Goal: Task Accomplishment & Management: Use online tool/utility

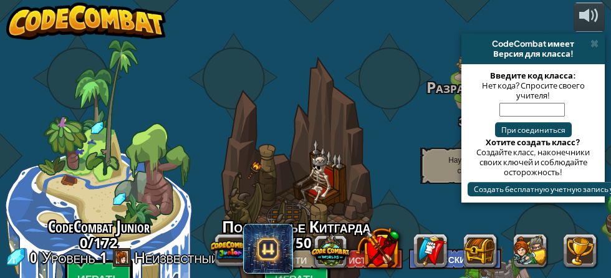
select select "ru"
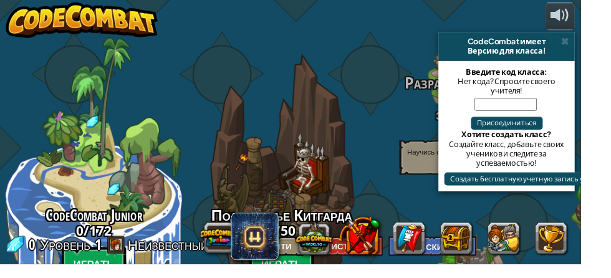
click at [337, 253] on button at bounding box center [330, 250] width 39 height 39
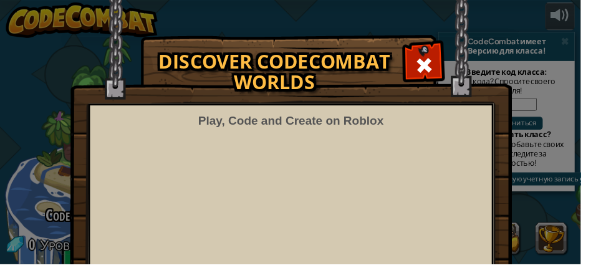
click at [64, 190] on div "Discover CodeCombat Worlds Play, Code and Create on Roblox Want to build a Robl…" at bounding box center [305, 199] width 611 height 324
click at [584, 145] on div "Discover CodeCombat Worlds Play, Code and Create on Roblox Want to build a Robl…" at bounding box center [305, 199] width 611 height 324
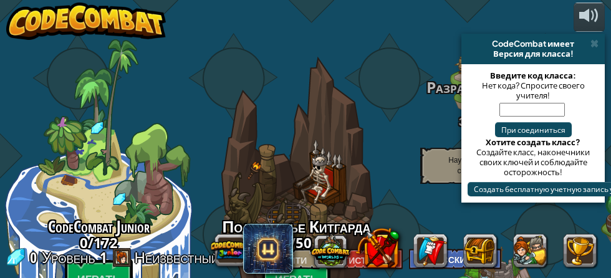
select select "ru"
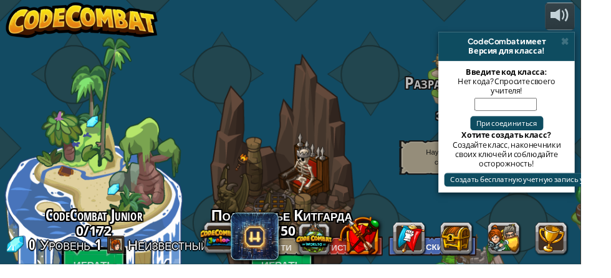
click at [602, 44] on div "CodeCombat имеет Версия для класса!" at bounding box center [532, 49] width 143 height 31
click at [594, 45] on span at bounding box center [595, 44] width 8 height 10
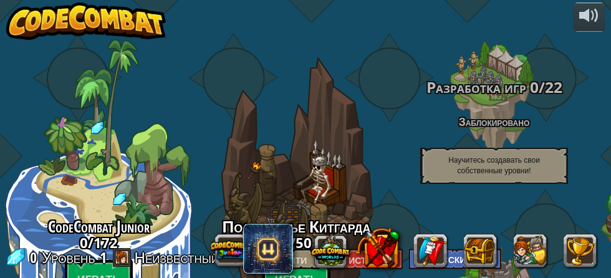
click at [566, 39] on div "Разработка игр 0 / 22 Заблокировано Научитесь создавать свои собственные уровни!" at bounding box center [494, 99] width 198 height 198
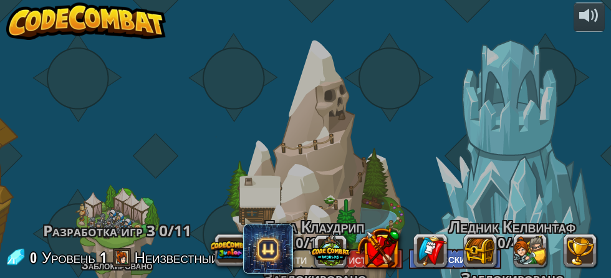
click at [135, 255] on font "Неизвестный игрок" at bounding box center [196, 258] width 123 height 20
click at [119, 259] on span at bounding box center [122, 257] width 19 height 19
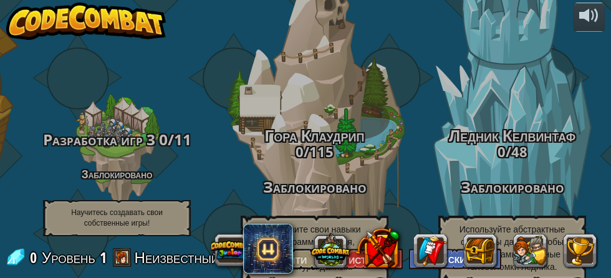
click at [91, 143] on font "Разработка игр 3" at bounding box center [99, 139] width 112 height 21
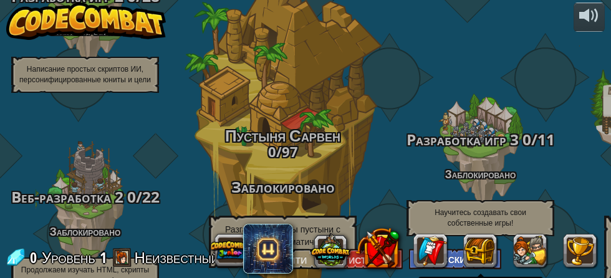
click at [178, 160] on div "Веб-разработка 2 0 / 22 Заблокировано Продолжаем изучать HTML, скрипты и многое…" at bounding box center [85, 209] width 198 height 198
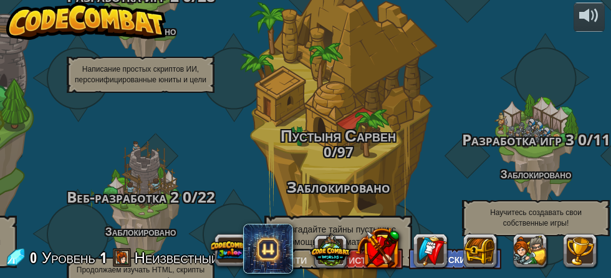
click at [145, 195] on font "Веб-разработка 2" at bounding box center [123, 196] width 112 height 21
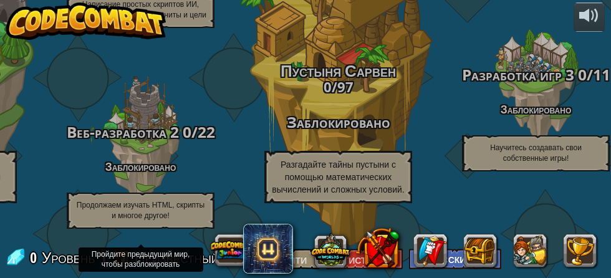
click at [225, 244] on button at bounding box center [230, 250] width 39 height 39
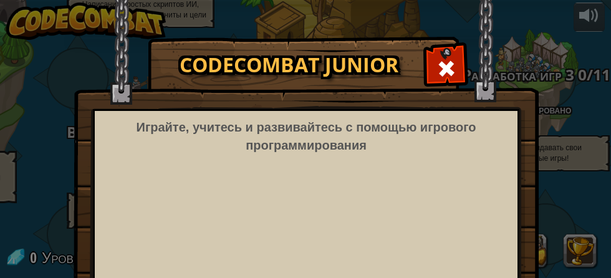
click at [451, 64] on span at bounding box center [446, 69] width 20 height 20
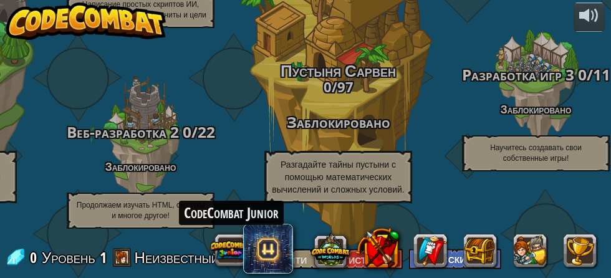
click at [204, 213] on font "CodeCombat Junior" at bounding box center [231, 213] width 95 height 20
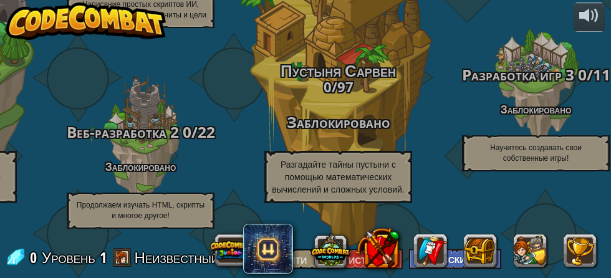
click at [98, 218] on font "Продолжаем изучать HTML, скрипты и многое другое!" at bounding box center [141, 210] width 128 height 19
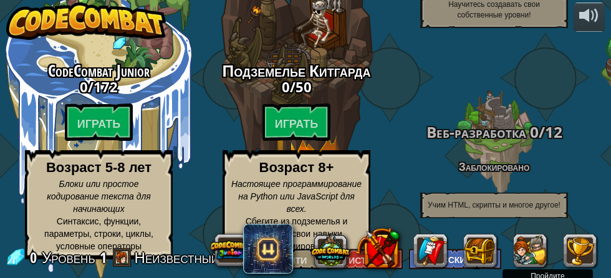
click at [81, 123] on btn "Играть" at bounding box center [99, 122] width 69 height 37
select select "ru"
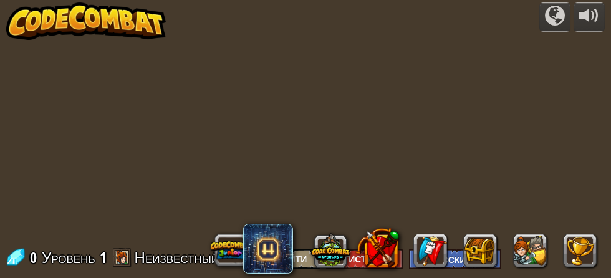
select select "ru"
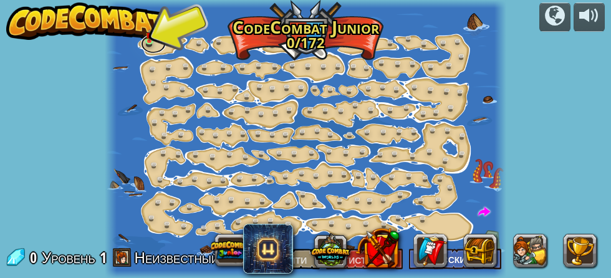
click at [148, 42] on link at bounding box center [153, 44] width 25 height 19
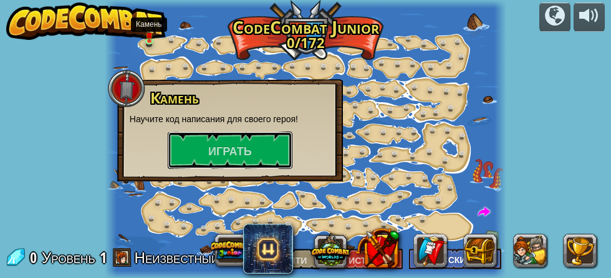
click at [187, 157] on button "Играть" at bounding box center [230, 150] width 125 height 37
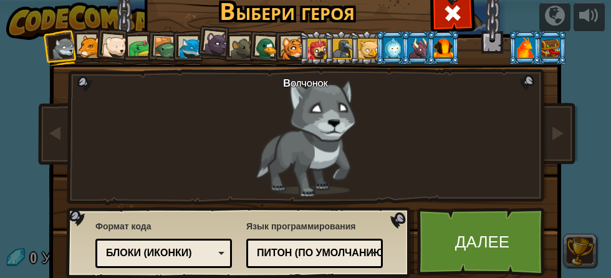
click at [103, 51] on div at bounding box center [114, 47] width 25 height 25
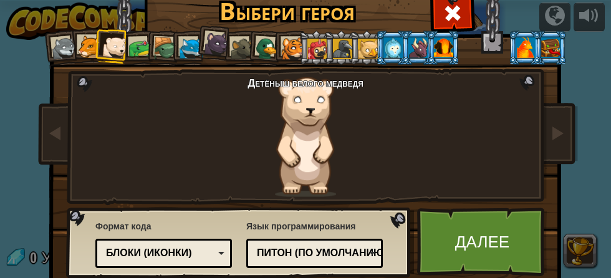
click at [135, 49] on div at bounding box center [139, 48] width 23 height 23
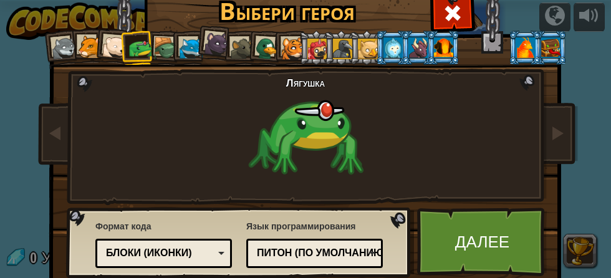
click at [346, 246] on div "Питон (По умолчанию)" at bounding box center [311, 253] width 108 height 14
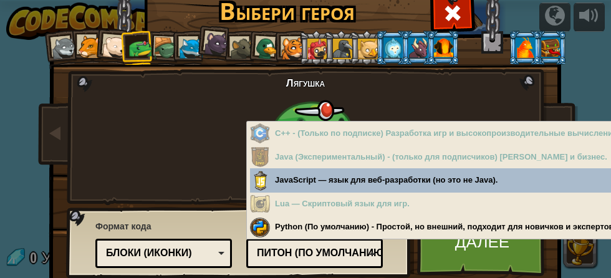
click at [151, 163] on div "Лягушка" at bounding box center [305, 137] width 327 height 120
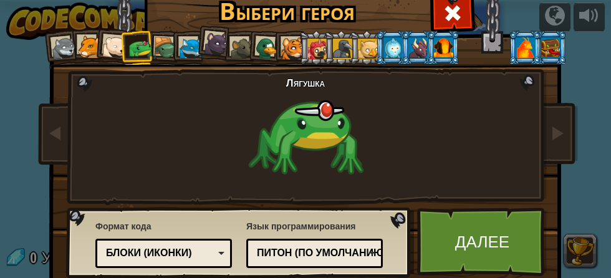
click at [129, 261] on div "Блоки (иконки)" at bounding box center [164, 253] width 120 height 19
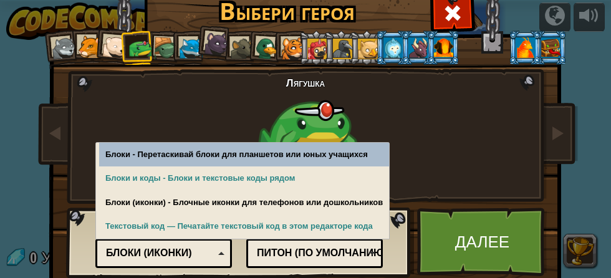
click at [127, 256] on font "Блоки (иконки)" at bounding box center [149, 253] width 86 height 11
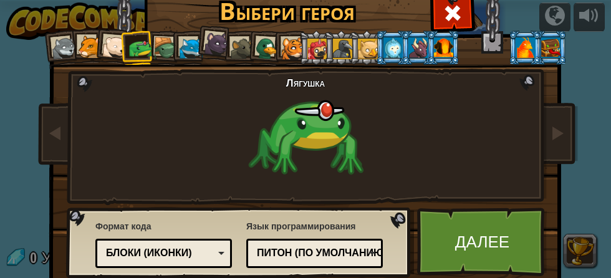
click at [498, 251] on font "Далее" at bounding box center [482, 241] width 54 height 22
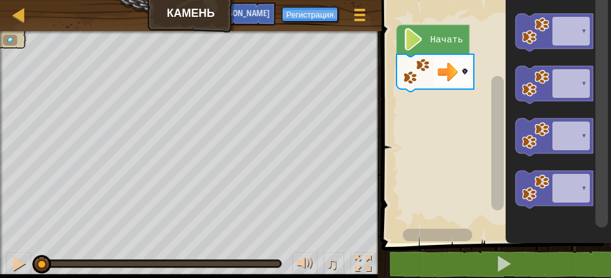
click at [456, 68] on image "Рабочая область Блочно" at bounding box center [447, 71] width 22 height 22
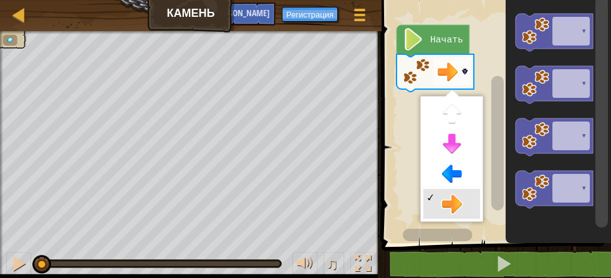
click at [467, 65] on rect "Рабочая область Блочно" at bounding box center [451, 71] width 37 height 29
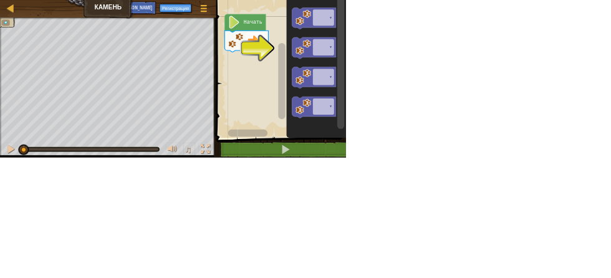
click at [439, 93] on rect "Рабочая область Блочно" at bounding box center [494, 118] width 233 height 249
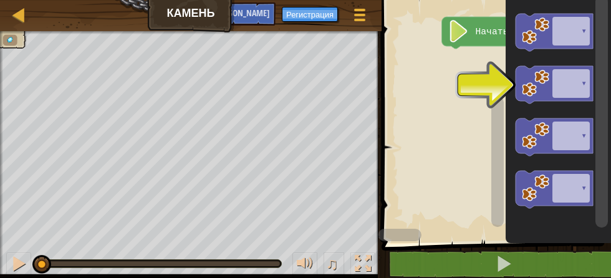
click at [468, 89] on rect "Рабочая область Блочно" at bounding box center [494, 118] width 233 height 249
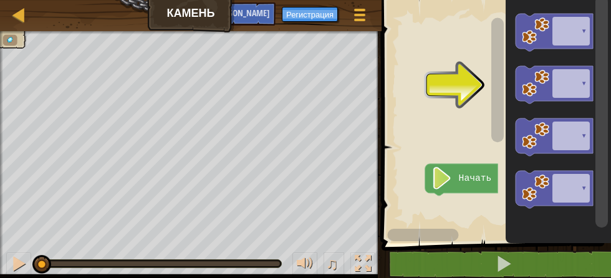
click at [479, 191] on icon "Рабочая область Блочно" at bounding box center [461, 180] width 73 height 32
click at [446, 176] on image "Рабочая область Блочно" at bounding box center [442, 178] width 21 height 22
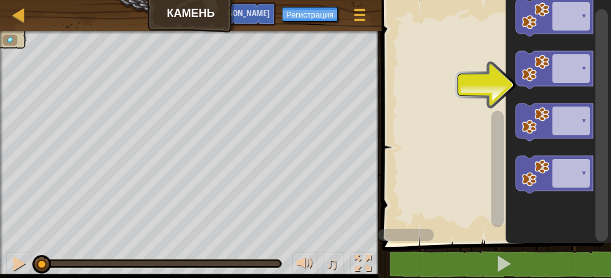
click at [451, 87] on rect "Рабочая область Блочно" at bounding box center [494, 118] width 233 height 249
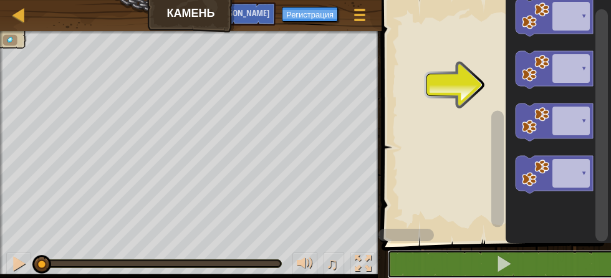
click at [513, 268] on button at bounding box center [503, 264] width 233 height 29
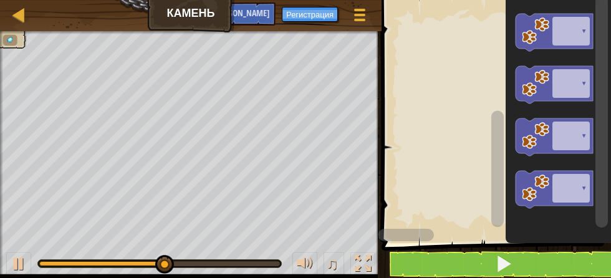
click at [559, 85] on icon "Рабочая область Блочно" at bounding box center [554, 84] width 77 height 37
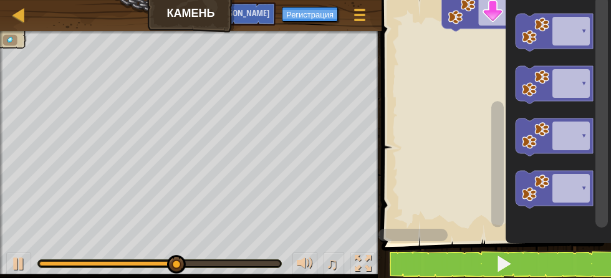
click at [577, 31] on icon "Рабочая область Блочно" at bounding box center [554, 32] width 77 height 37
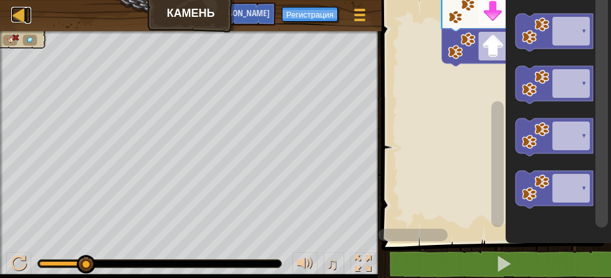
click at [15, 15] on div at bounding box center [19, 15] width 16 height 16
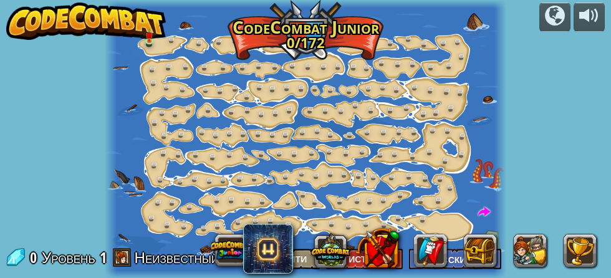
select select "ru"
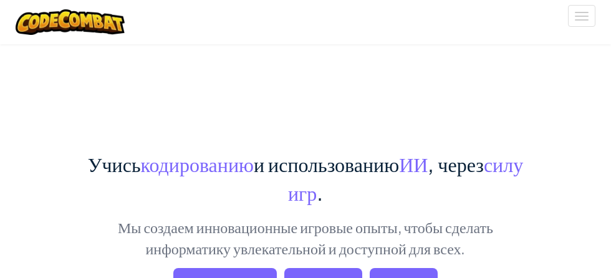
click at [152, 41] on div "Переключить навигацию" at bounding box center [305, 22] width 599 height 44
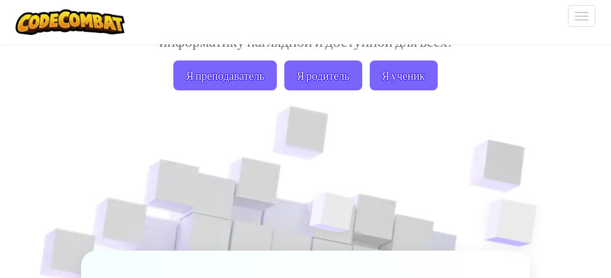
scroll to position [216, 0]
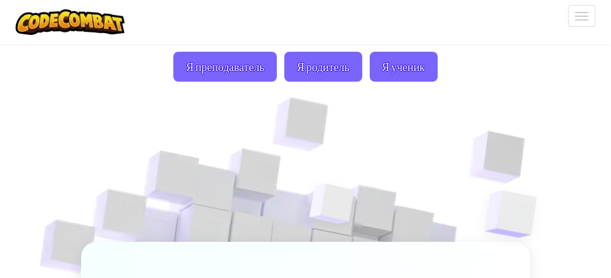
select select "ru"
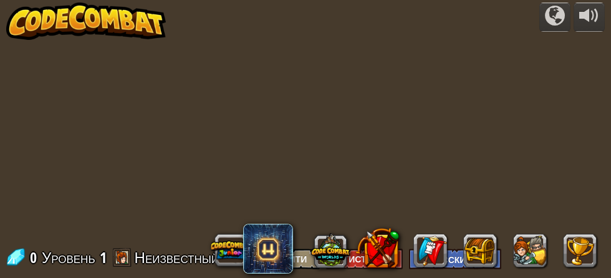
select select "ru"
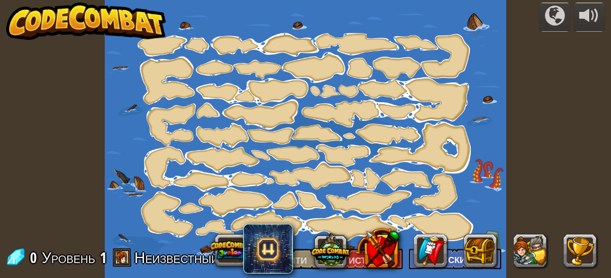
select select "ru"
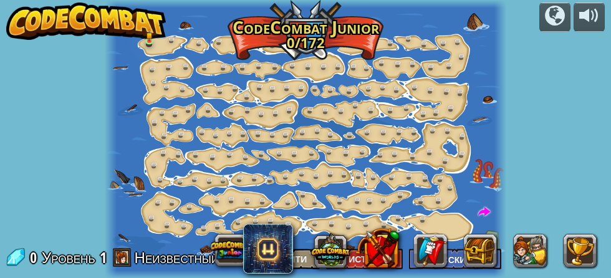
click at [235, 249] on button at bounding box center [230, 250] width 39 height 39
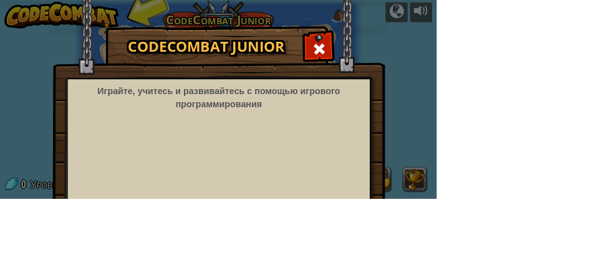
click at [456, 76] on span at bounding box center [446, 69] width 20 height 20
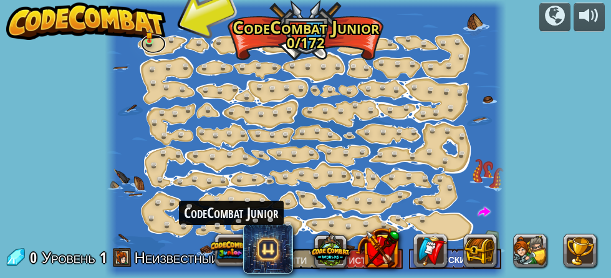
click at [148, 49] on link at bounding box center [153, 44] width 25 height 19
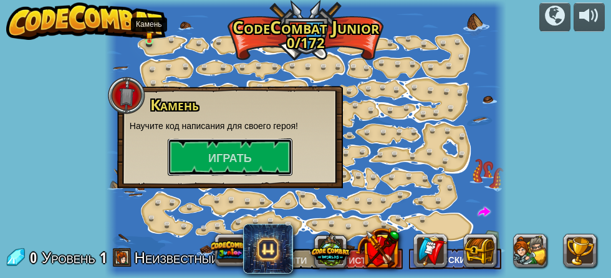
click at [200, 153] on button "Играть" at bounding box center [230, 156] width 125 height 37
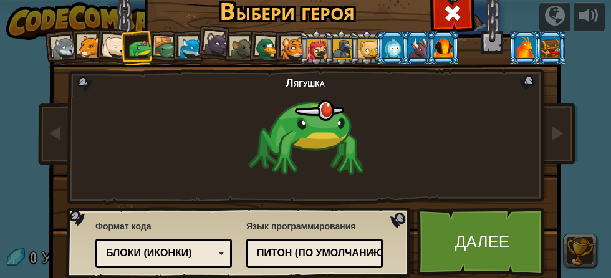
click at [503, 243] on font "Далее" at bounding box center [482, 241] width 54 height 22
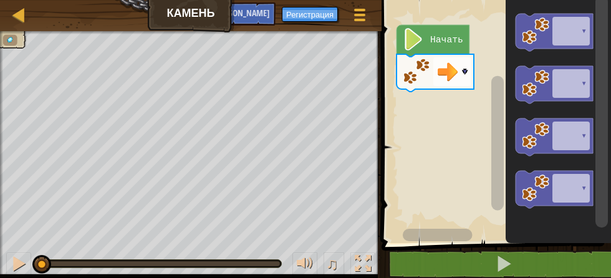
click at [564, 32] on icon "Рабочая область Блочно" at bounding box center [554, 32] width 77 height 37
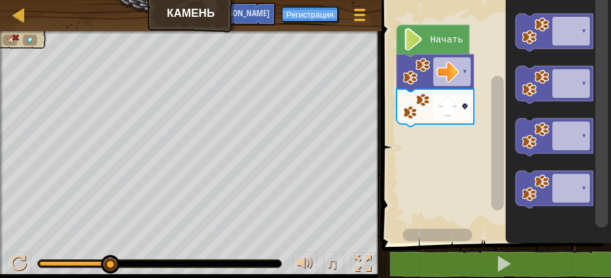
click at [438, 108] on image "Рабочая область Блочно" at bounding box center [447, 106] width 22 height 22
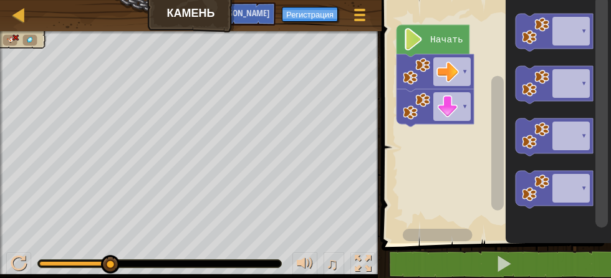
click at [461, 178] on rect "Рабочая область Блочно" at bounding box center [494, 118] width 233 height 249
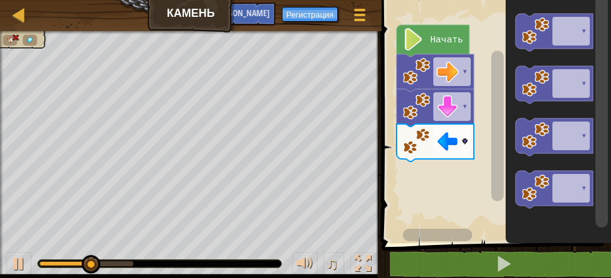
click at [450, 148] on image "Рабочая область Блочно" at bounding box center [447, 141] width 22 height 22
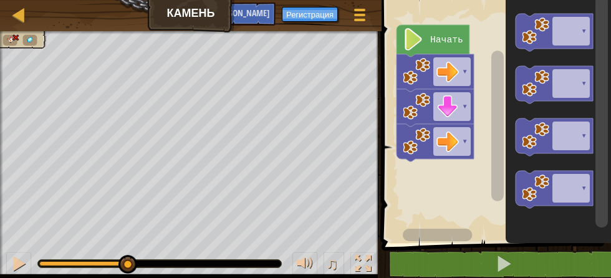
click at [461, 104] on rect "Рабочая область Блочно" at bounding box center [451, 106] width 37 height 29
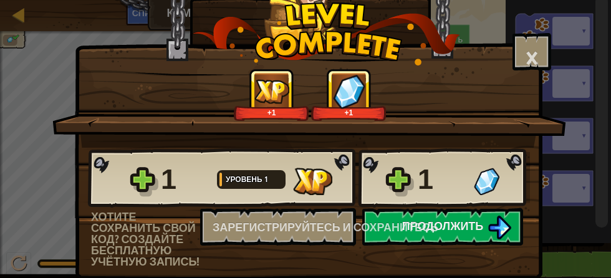
scroll to position [49, 0]
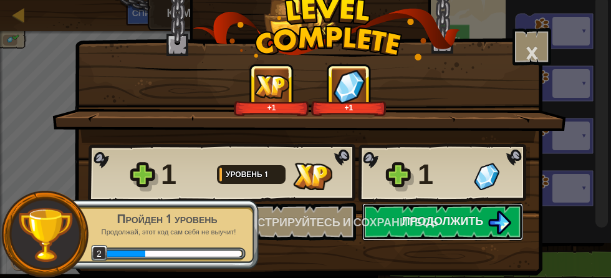
click at [481, 218] on font "Продолжить" at bounding box center [443, 221] width 82 height 16
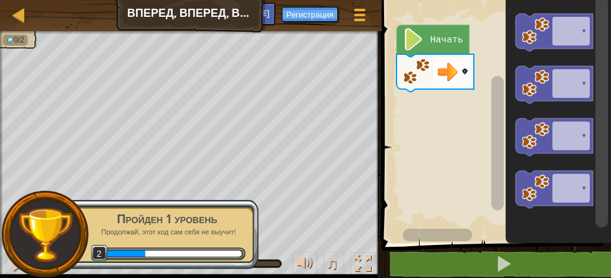
click at [143, 224] on font "Пройден 1 уровень" at bounding box center [167, 218] width 100 height 17
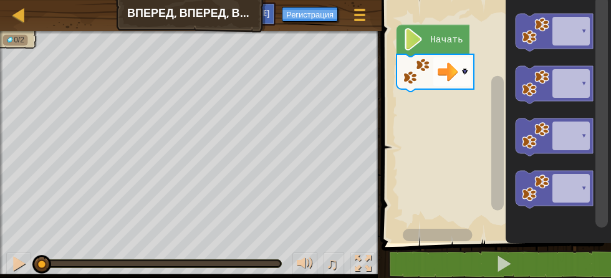
click at [459, 130] on rect "Рабочая область Блочно" at bounding box center [494, 118] width 233 height 249
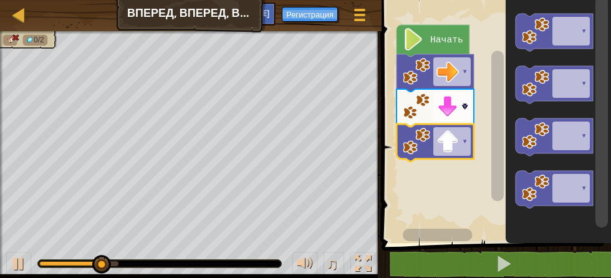
click at [459, 107] on rect "Рабочая область Блочно" at bounding box center [451, 106] width 37 height 29
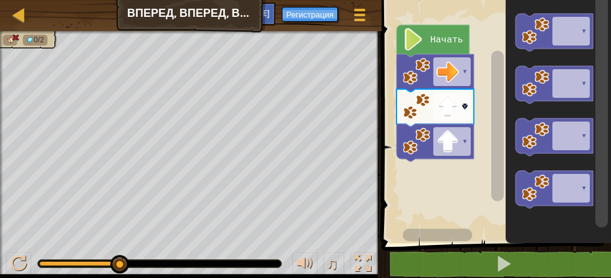
click at [458, 148] on image "Рабочая область Блочно" at bounding box center [447, 141] width 22 height 22
click at [456, 146] on image "Рабочая область Блочно" at bounding box center [447, 141] width 22 height 22
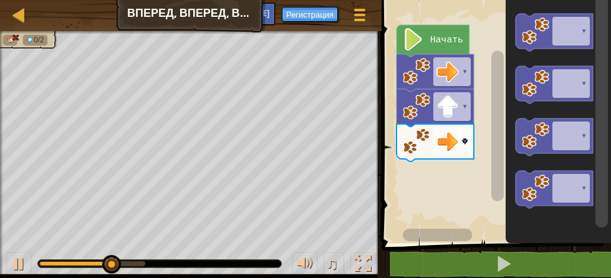
click at [460, 99] on rect "Рабочая область Блочно" at bounding box center [451, 106] width 37 height 29
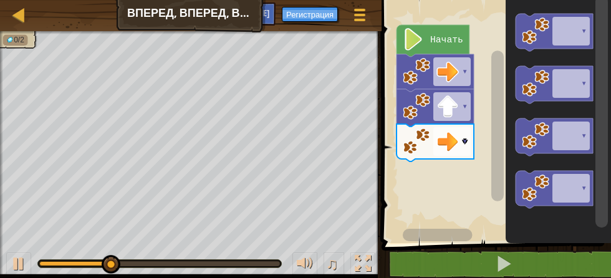
click at [562, 185] on icon "Рабочая область Блочно" at bounding box center [554, 189] width 77 height 37
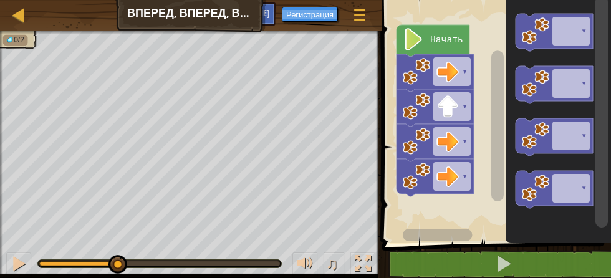
click at [459, 183] on rect "Рабочая область Блочно" at bounding box center [451, 176] width 37 height 29
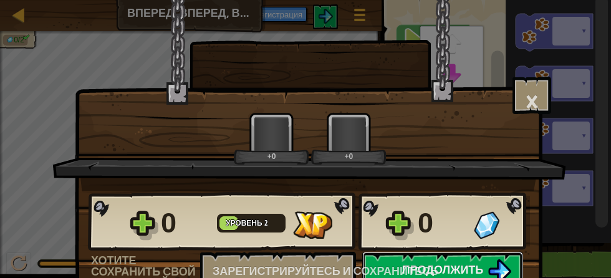
scroll to position [11, 0]
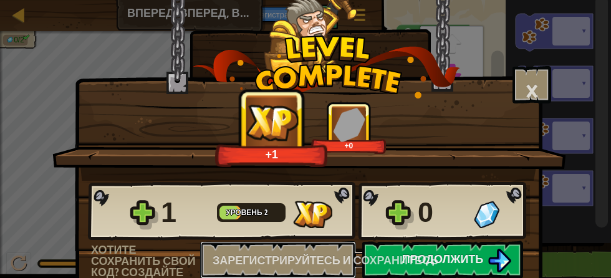
click at [300, 261] on font "Зарегистрируйтесь и сохранитесь" at bounding box center [326, 261] width 226 height 16
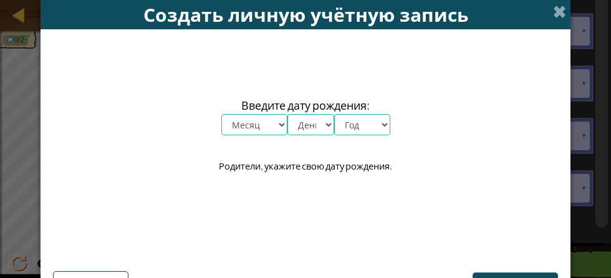
click at [309, 259] on div "Продолжить Вернуться" at bounding box center [305, 264] width 505 height 70
click at [269, 125] on select "Месяц январь февраль март апрель май июнь июль август сентябрь октябрь ноябрь д…" at bounding box center [254, 124] width 66 height 21
select select "4"
click at [221, 114] on select "Месяц январь февраль март апрель май июнь июль август сентябрь октябрь ноябрь д…" at bounding box center [254, 124] width 66 height 21
click at [310, 130] on select "День 1 2 3 4 5 6 7 8 9 10 11 12 13 14 15 16 17 18 19 20 21 22 23 24 25 26 27 28…" at bounding box center [310, 124] width 47 height 21
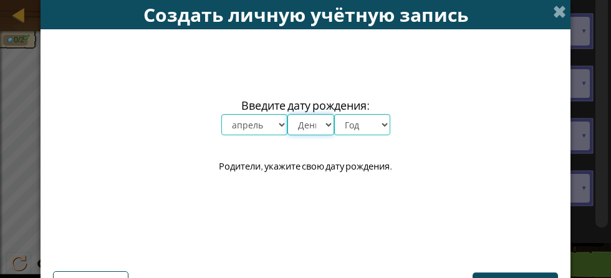
select select "3"
click at [287, 114] on select "День 1 2 3 4 5 6 7 8 9 10 11 12 13 14 15 16 17 18 19 20 21 22 23 24 25 26 27 28…" at bounding box center [310, 124] width 47 height 21
click at [359, 127] on select "Год 2025 2024 2023 2022 2021 2020 2019 2018 2017 2016 2015 2014 2013 2012 2011 …" at bounding box center [362, 124] width 56 height 21
select select "1997"
click at [334, 114] on select "Год 2025 2024 2023 2022 2021 2020 2019 2018 2017 2016 2015 2014 2013 2012 2011 …" at bounding box center [362, 124] width 56 height 21
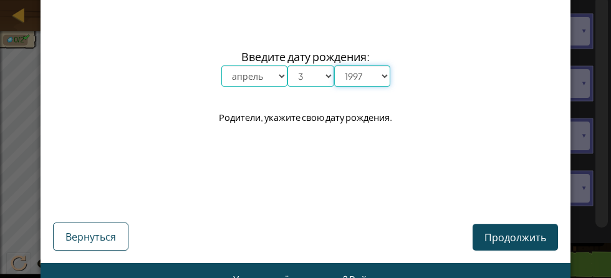
scroll to position [83, 0]
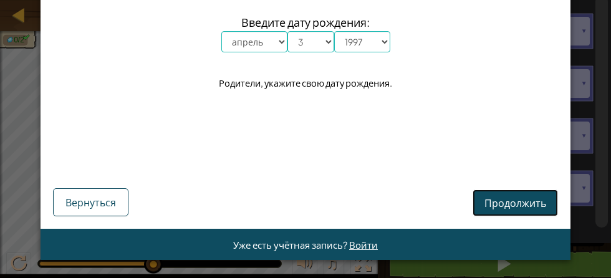
click at [517, 202] on font "Продолжить" at bounding box center [516, 202] width 62 height 13
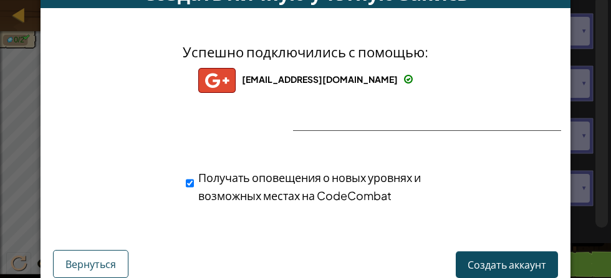
scroll to position [67, 0]
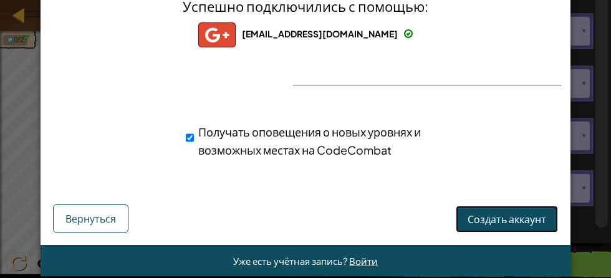
click at [508, 221] on font "Создать аккаунт" at bounding box center [507, 219] width 79 height 13
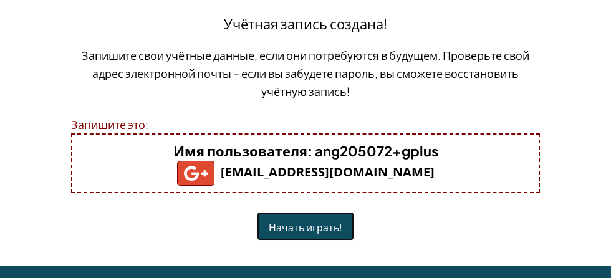
scroll to position [59, 0]
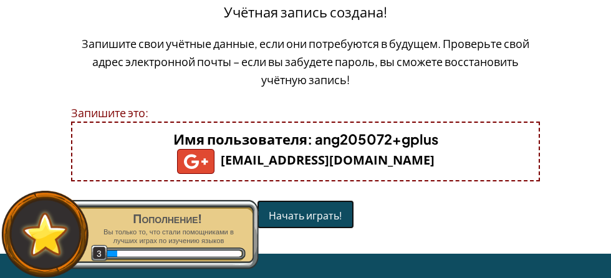
click at [321, 219] on font "Начать играть!" at bounding box center [306, 215] width 74 height 13
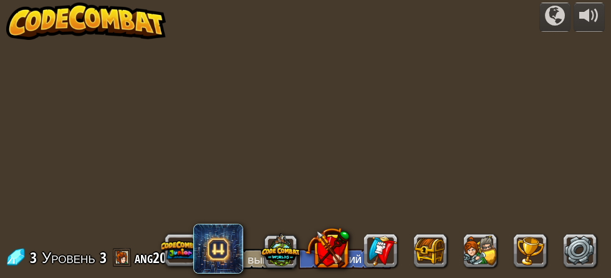
select select "ru"
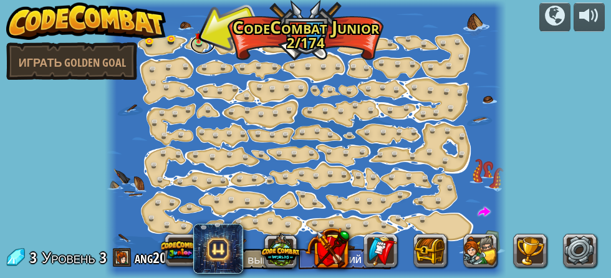
click at [200, 44] on link at bounding box center [202, 44] width 25 height 19
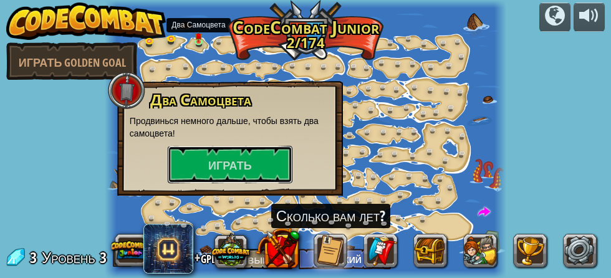
click at [202, 171] on button "Играть" at bounding box center [230, 164] width 125 height 37
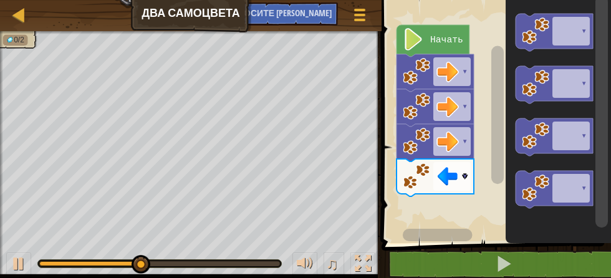
click at [450, 183] on image "Рабочая область Блочно" at bounding box center [447, 176] width 22 height 22
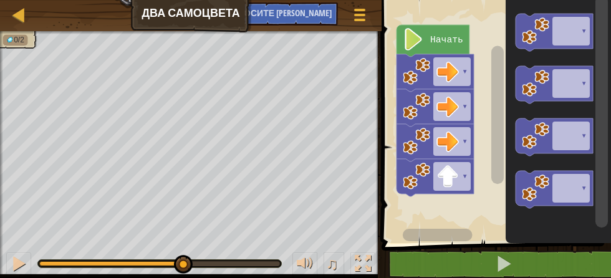
click at [461, 52] on icon "Рабочая область Блочно" at bounding box center [433, 41] width 73 height 32
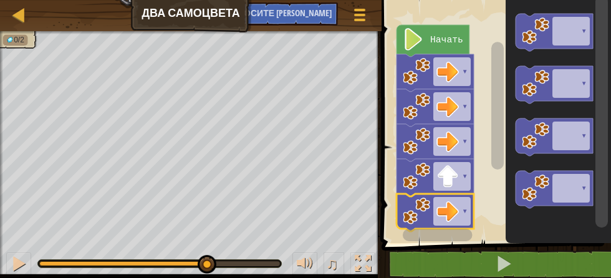
click at [451, 216] on image "Рабочая область Блочно" at bounding box center [447, 211] width 22 height 22
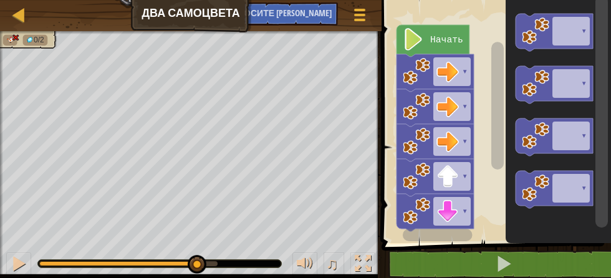
click at [459, 107] on image "Рабочая область Блочно" at bounding box center [447, 106] width 22 height 22
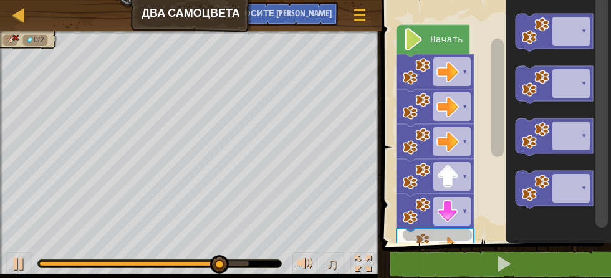
click at [450, 236] on rect "Рабочая область Блочно" at bounding box center [438, 235] width 70 height 12
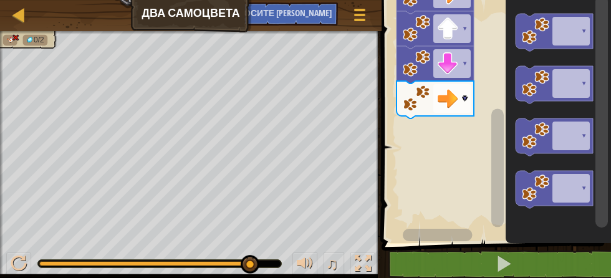
click at [451, 104] on image "Рабочая область Блочно" at bounding box center [447, 98] width 22 height 22
click at [462, 169] on rect "Рабочая область Блочно" at bounding box center [494, 118] width 233 height 249
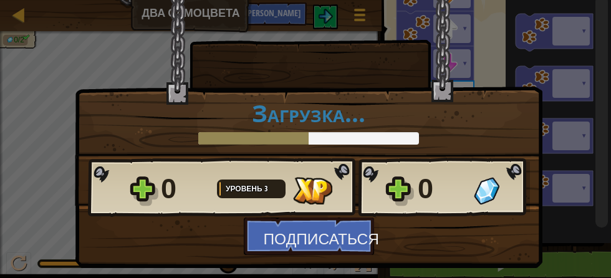
scroll to position [11, 0]
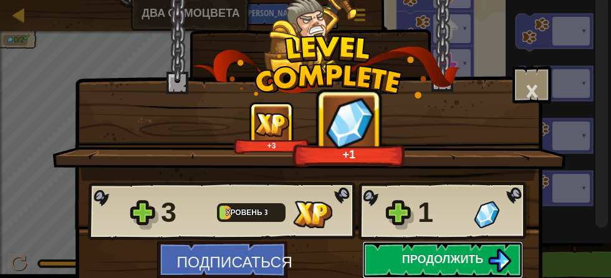
click at [483, 261] on font "Продолжить" at bounding box center [443, 259] width 82 height 16
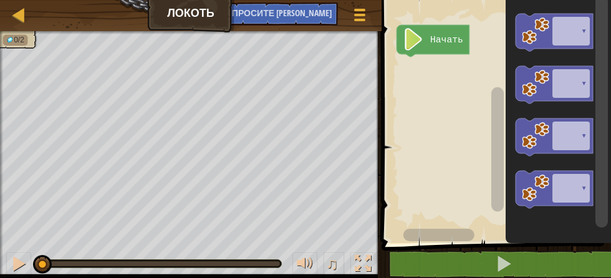
click at [578, 34] on icon "Рабочая область Блочно" at bounding box center [554, 32] width 77 height 37
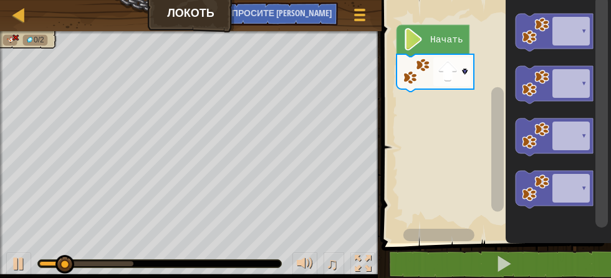
click at [579, 34] on icon "Рабочая область Блочно" at bounding box center [554, 32] width 77 height 37
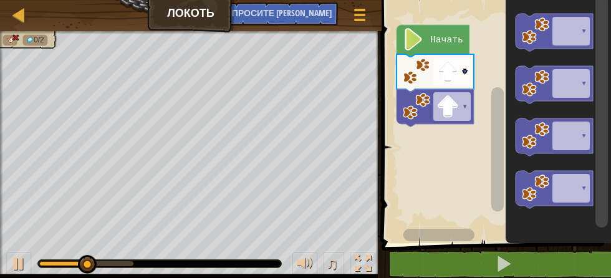
click at [571, 95] on icon "Рабочая область Блочно" at bounding box center [554, 84] width 77 height 37
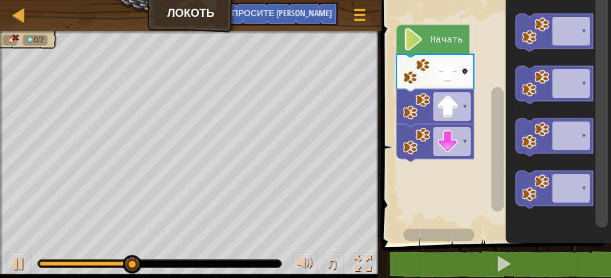
click at [573, 141] on icon "Рабочая область Блочно" at bounding box center [554, 136] width 77 height 37
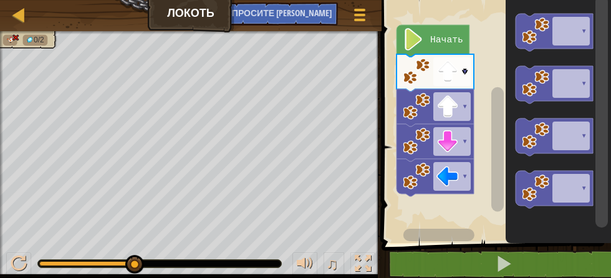
click at [578, 200] on icon "Рабочая область Блочно" at bounding box center [554, 189] width 77 height 37
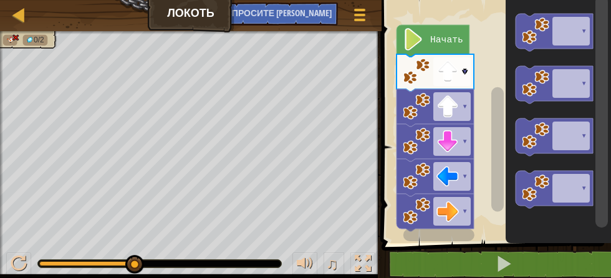
click at [438, 218] on image "Рабочая область Блочно" at bounding box center [447, 211] width 22 height 22
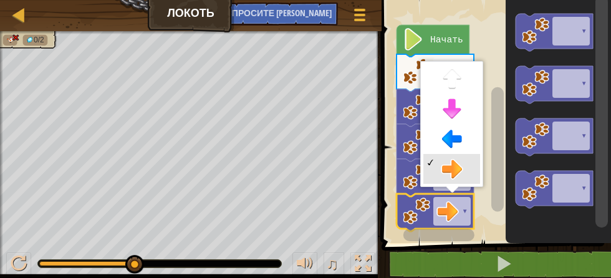
click at [453, 222] on image "Рабочая область Блочно" at bounding box center [447, 211] width 22 height 22
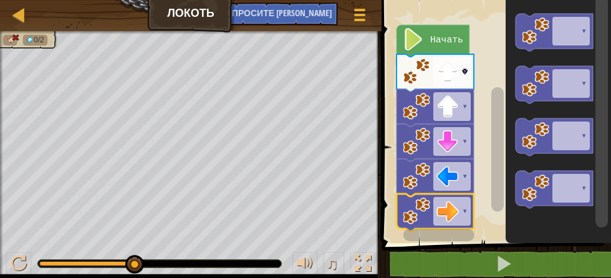
click at [451, 72] on image "Рабочая область Блочно" at bounding box center [447, 71] width 22 height 22
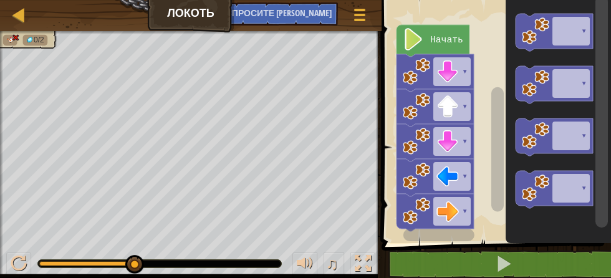
click at [462, 146] on rect "Рабочая область Блочно" at bounding box center [451, 141] width 37 height 29
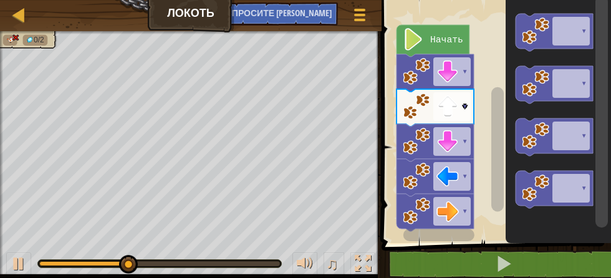
click at [0, 0] on div at bounding box center [0, 0] width 0 height 0
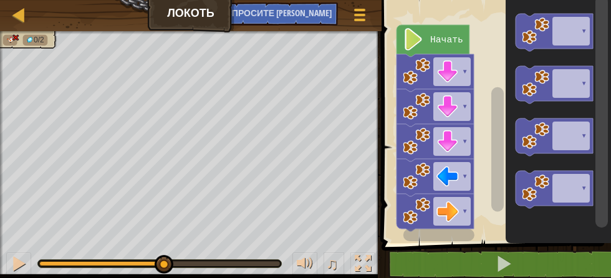
click at [465, 176] on tspan "▾" at bounding box center [465, 176] width 6 height 10
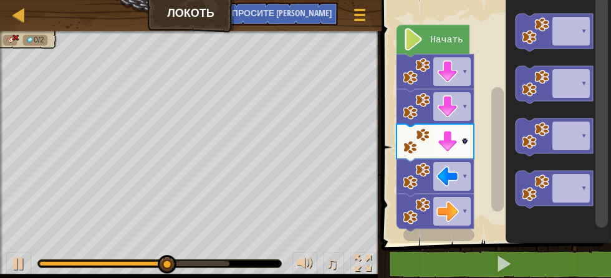
click at [456, 177] on image "Рабочая область Блочно" at bounding box center [447, 176] width 22 height 22
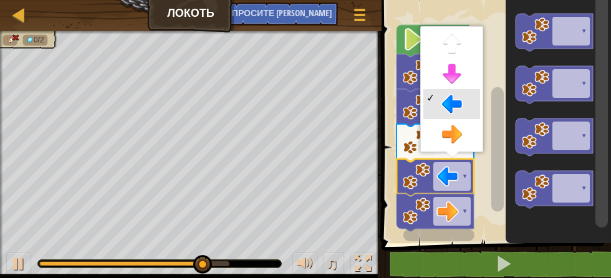
click at [461, 181] on rect "Рабочая область Блочно" at bounding box center [451, 176] width 37 height 29
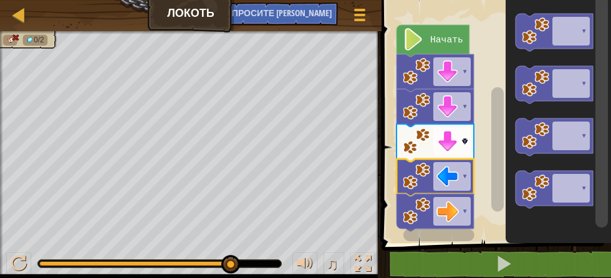
click at [458, 141] on image "Рабочая область Блочно" at bounding box center [447, 141] width 22 height 22
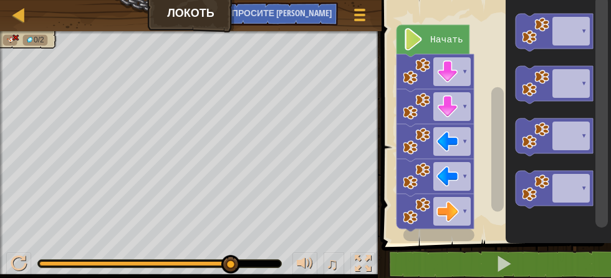
click at [461, 63] on rect "Рабочая область Блочно" at bounding box center [451, 71] width 37 height 29
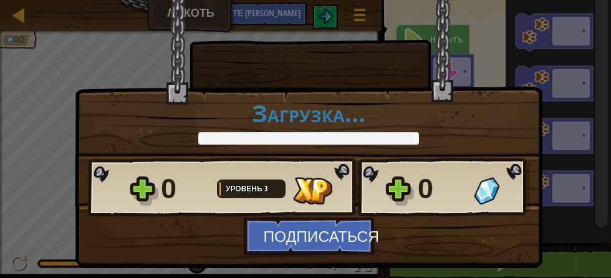
scroll to position [11, 0]
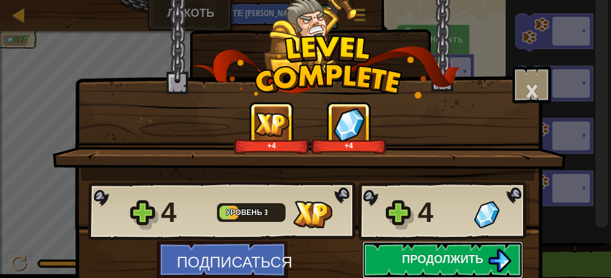
click at [475, 256] on font "Продолжить" at bounding box center [443, 259] width 82 height 16
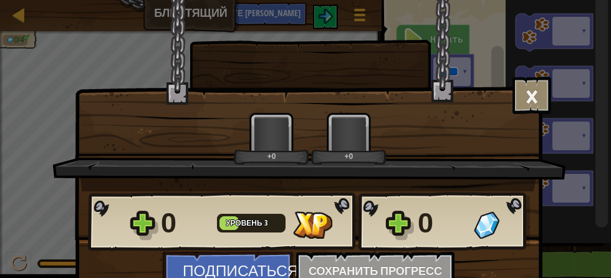
scroll to position [11, 0]
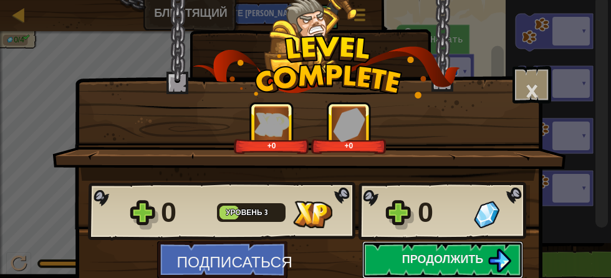
click at [471, 259] on font "Продолжить" at bounding box center [443, 259] width 82 height 16
